Goal: Task Accomplishment & Management: Use online tool/utility

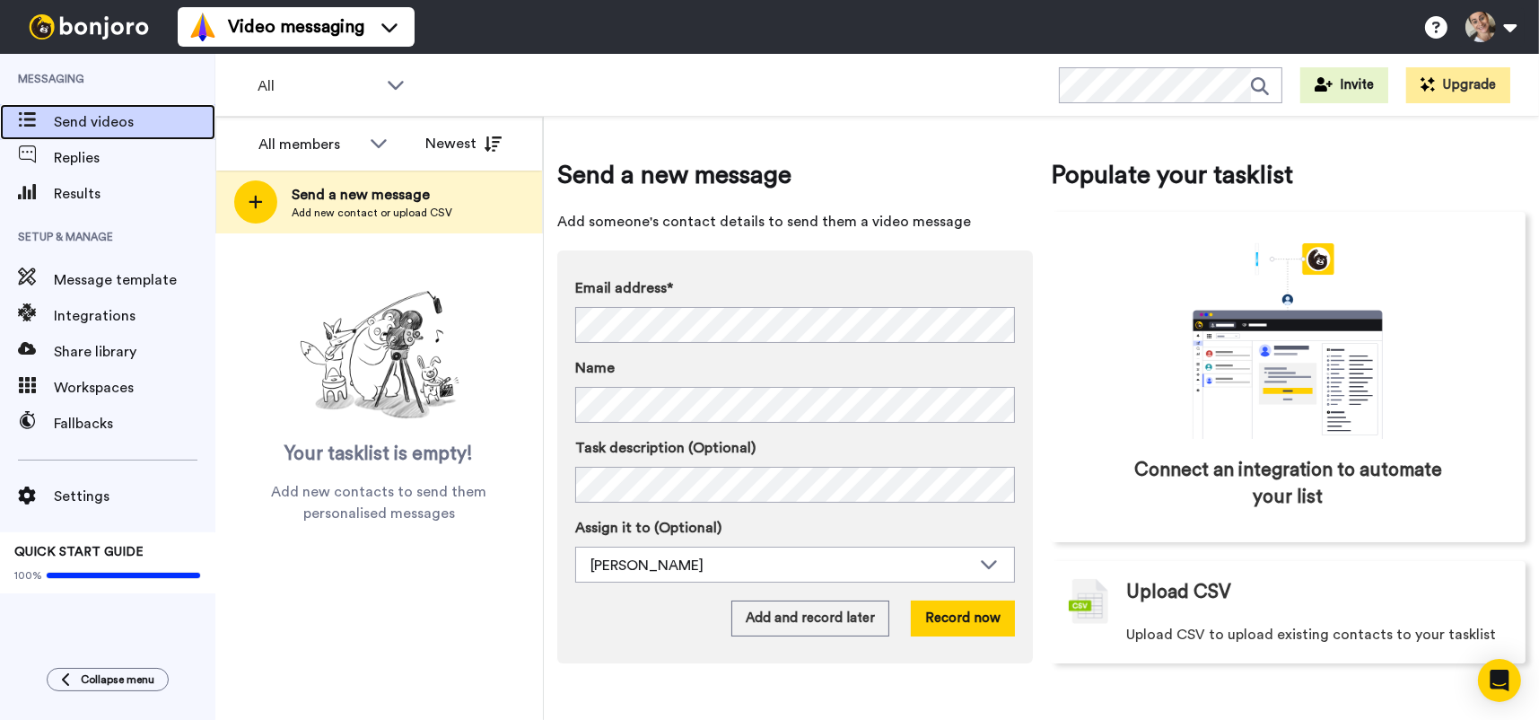
click at [89, 127] on span "Send videos" at bounding box center [135, 122] width 162 height 22
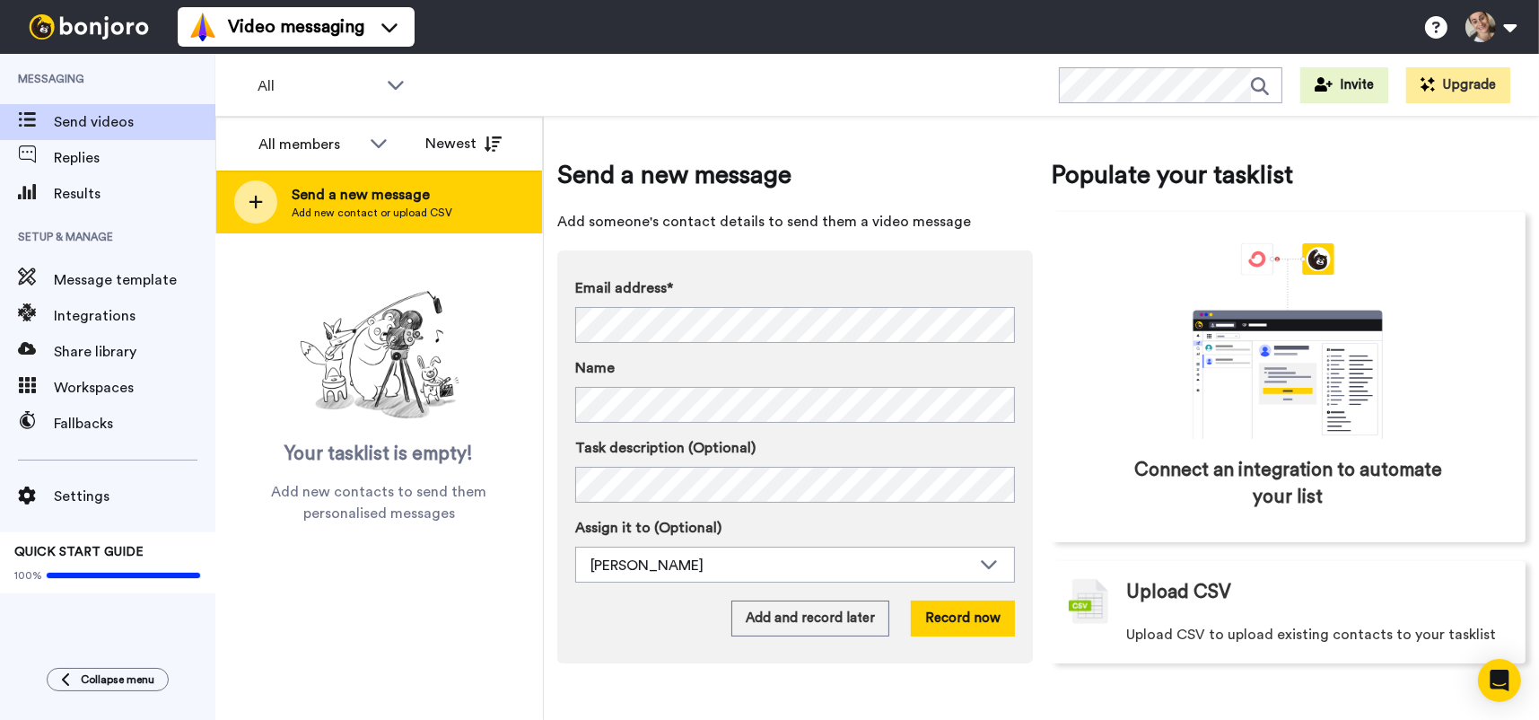
click at [267, 195] on div at bounding box center [255, 201] width 43 height 43
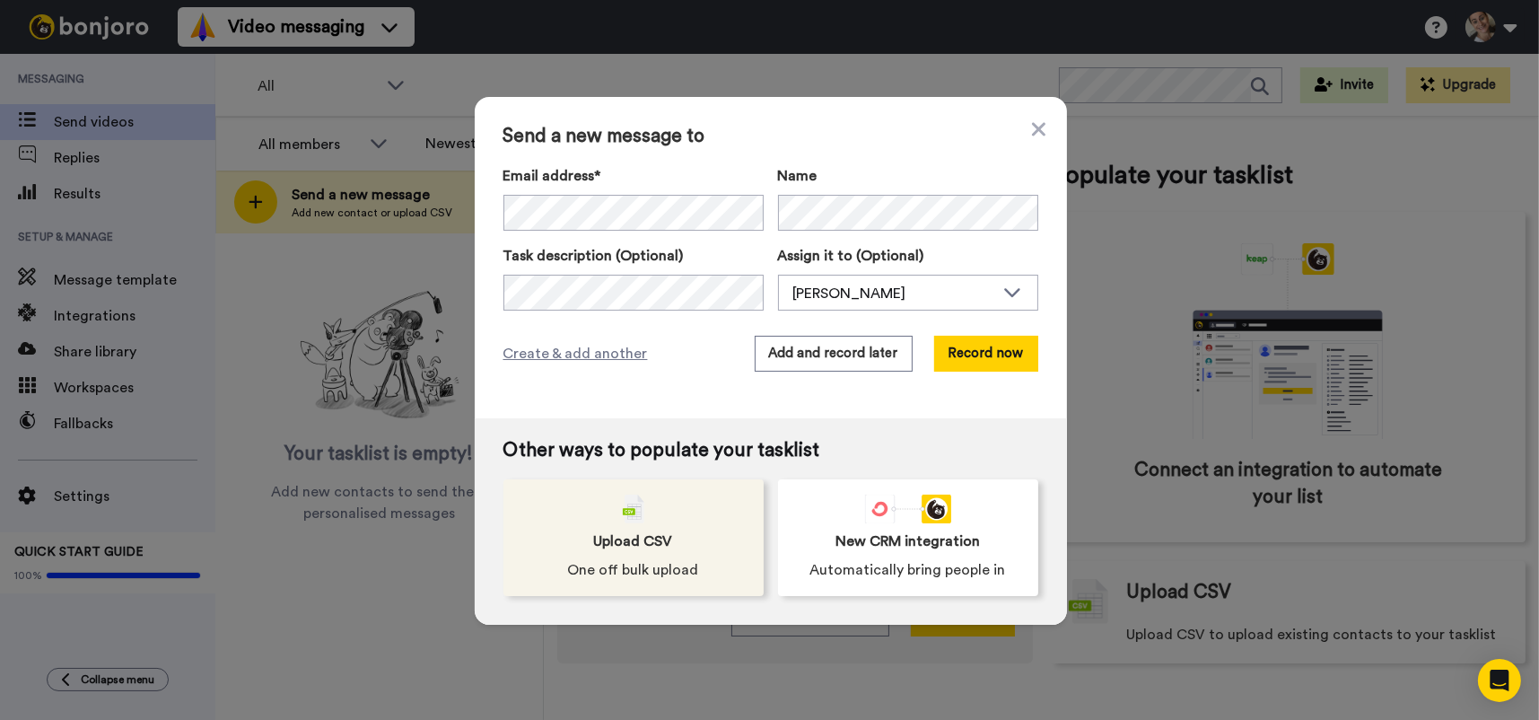
click at [689, 548] on div "Upload CSV One off bulk upload" at bounding box center [634, 537] width 260 height 117
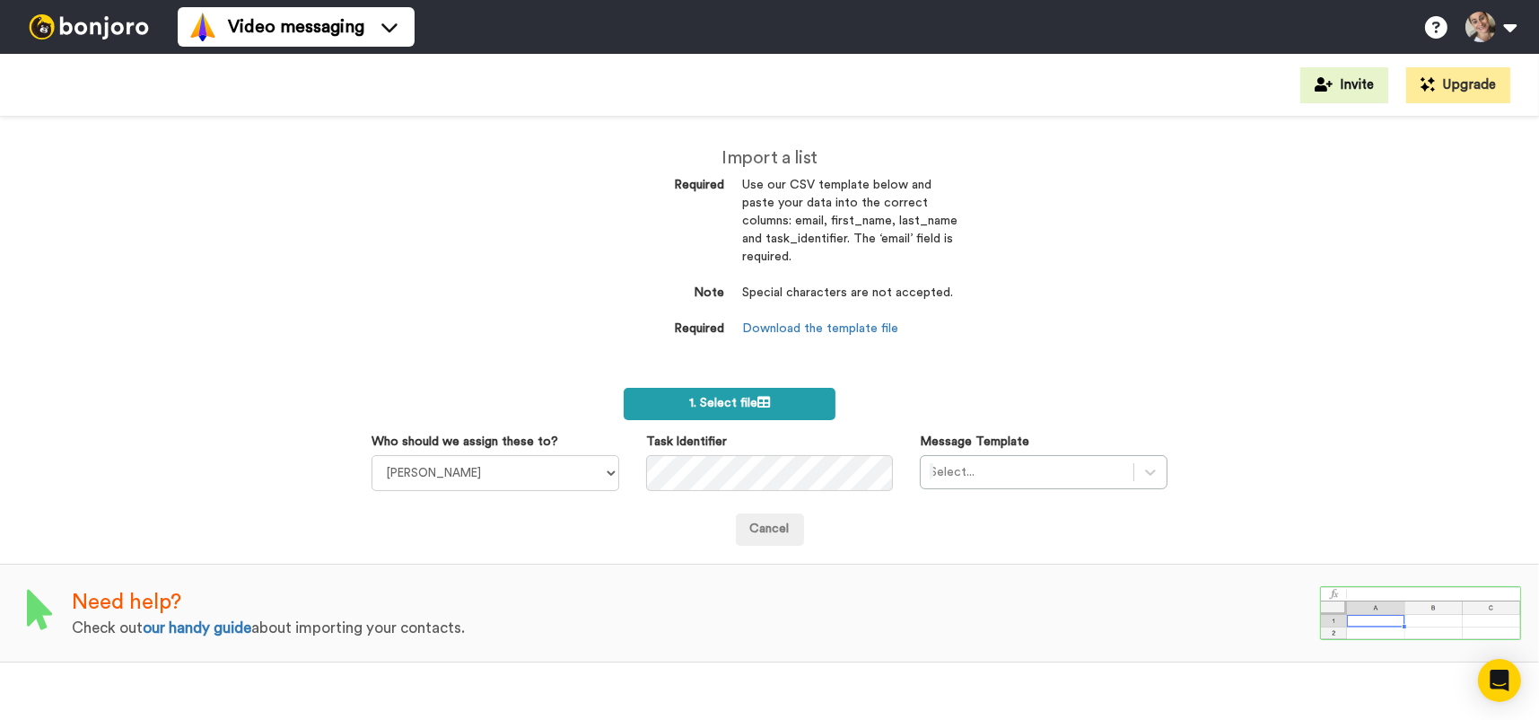
click at [722, 408] on span "1. Select file" at bounding box center [729, 403] width 81 height 13
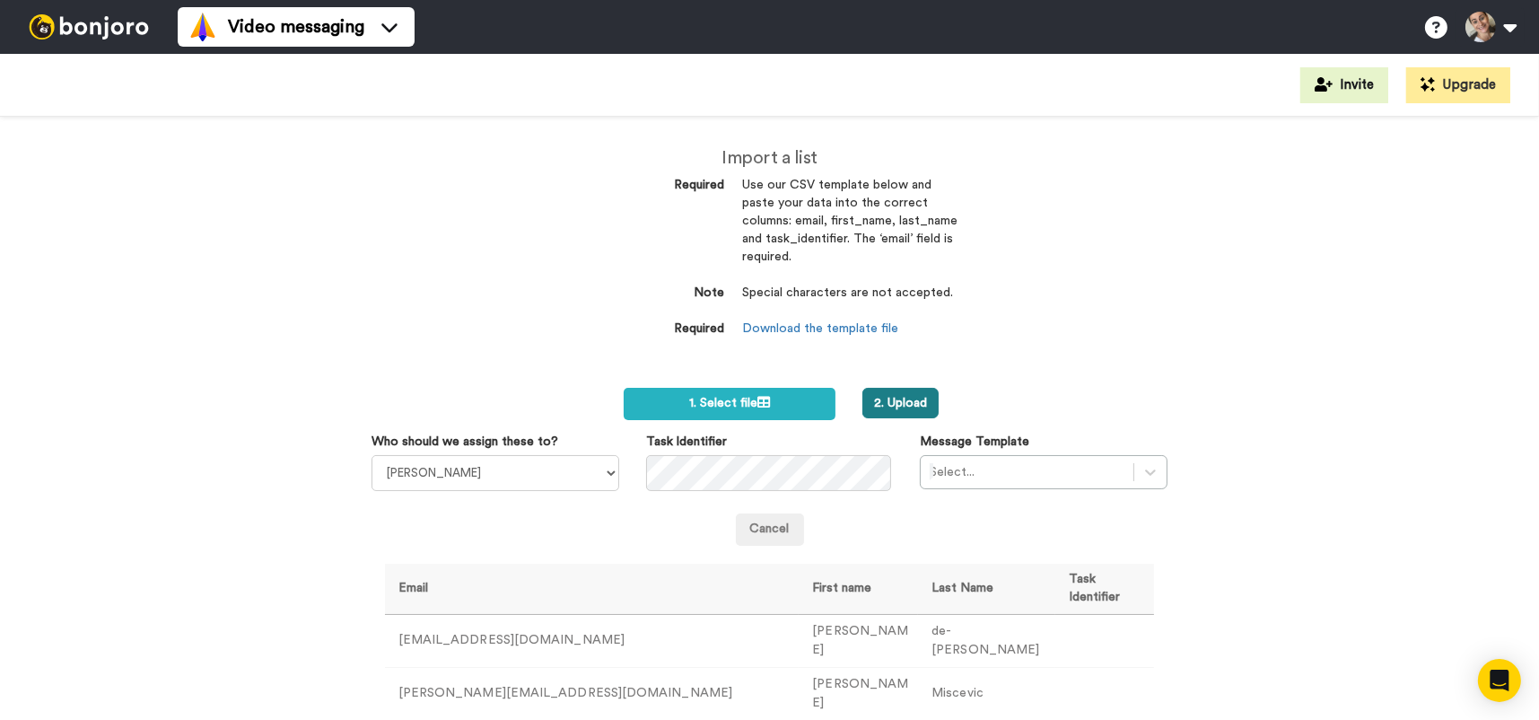
click at [870, 404] on button "2. Upload" at bounding box center [901, 403] width 76 height 31
